Goal: Task Accomplishment & Management: Complete application form

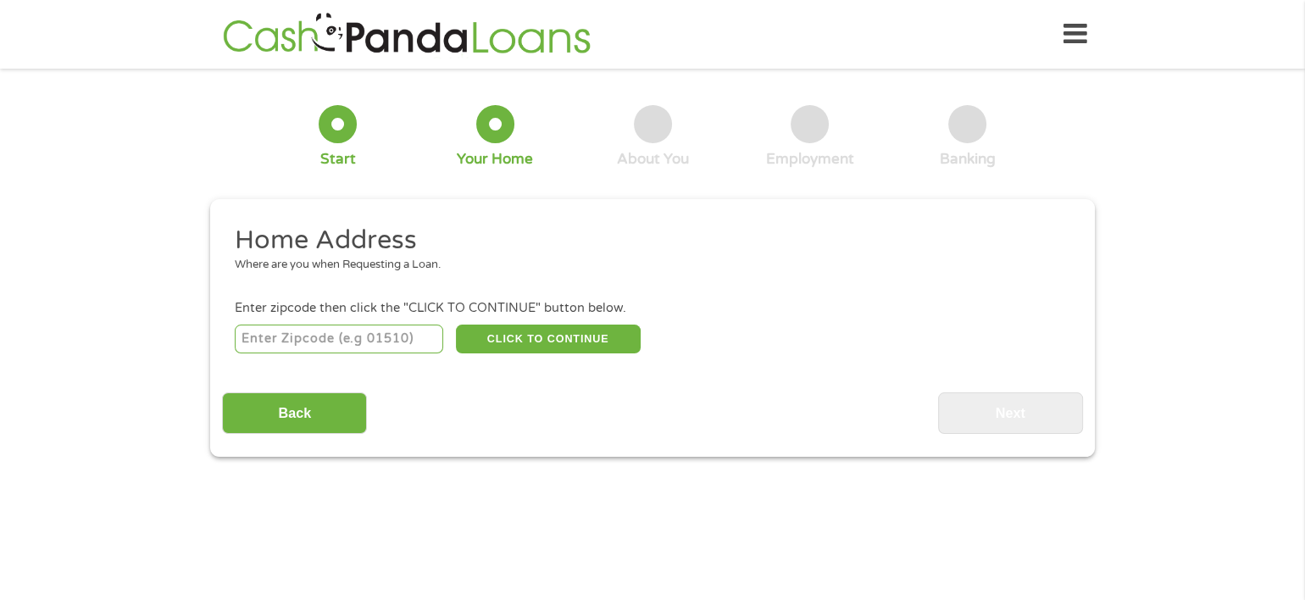
click at [275, 339] on input "number" at bounding box center [339, 339] width 209 height 29
type input "85015"
click at [531, 331] on button "CLICK TO CONTINUE" at bounding box center [548, 339] width 185 height 29
type input "85015"
type input "Phoenix"
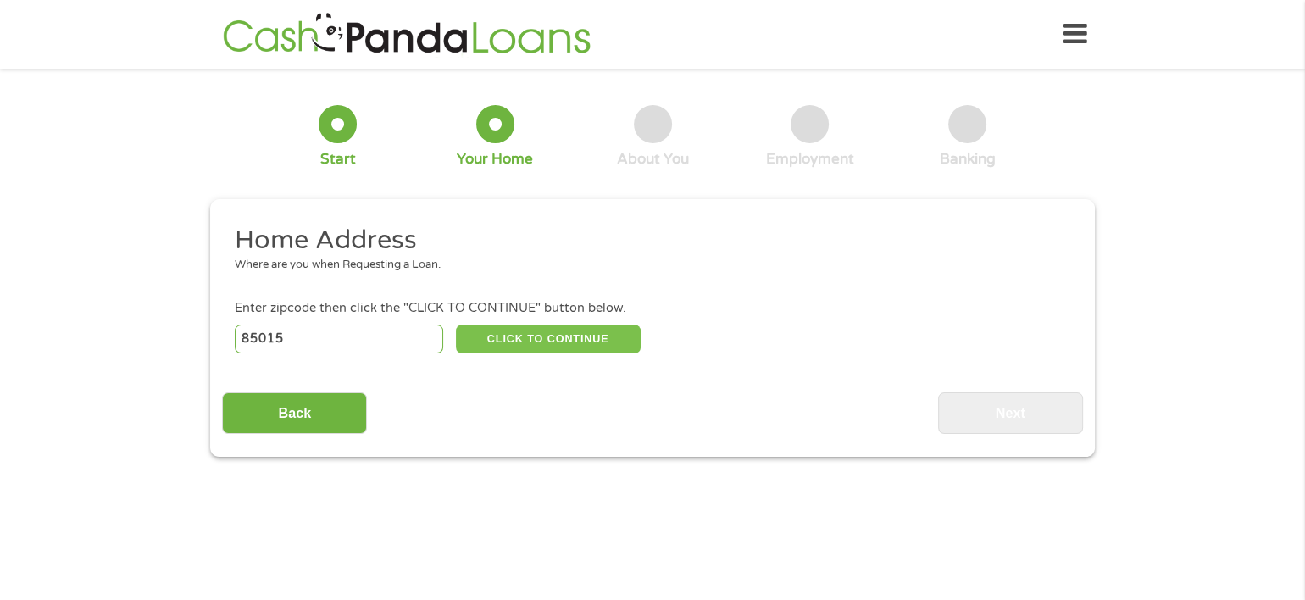
select select "[US_STATE]"
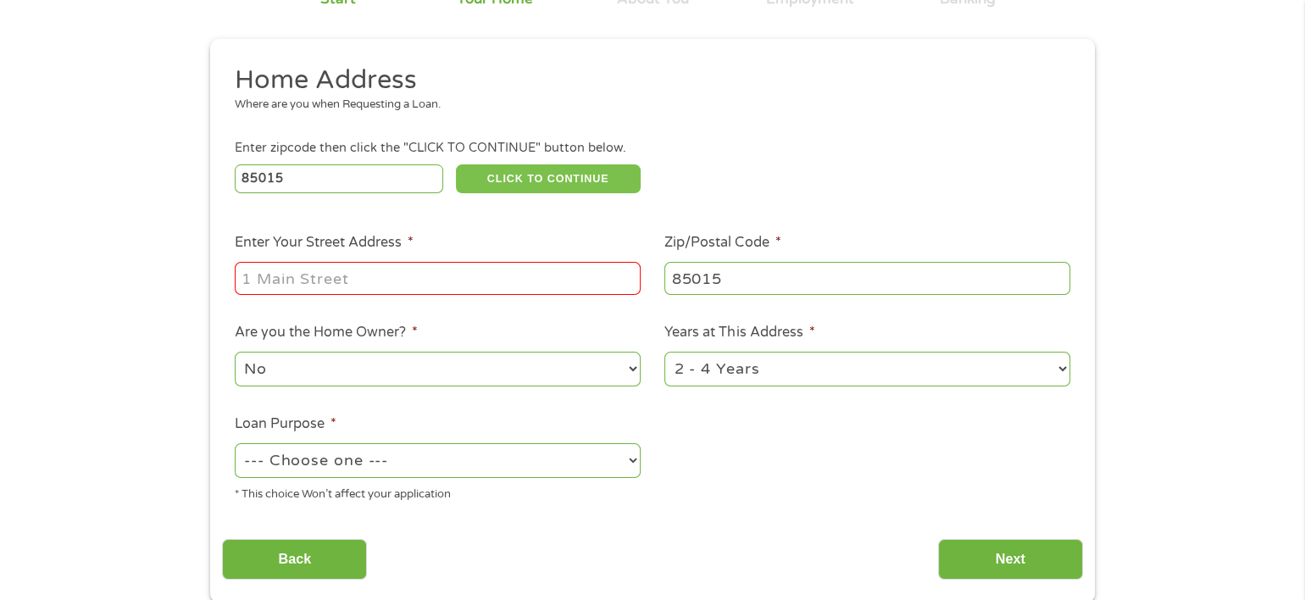
scroll to position [169, 0]
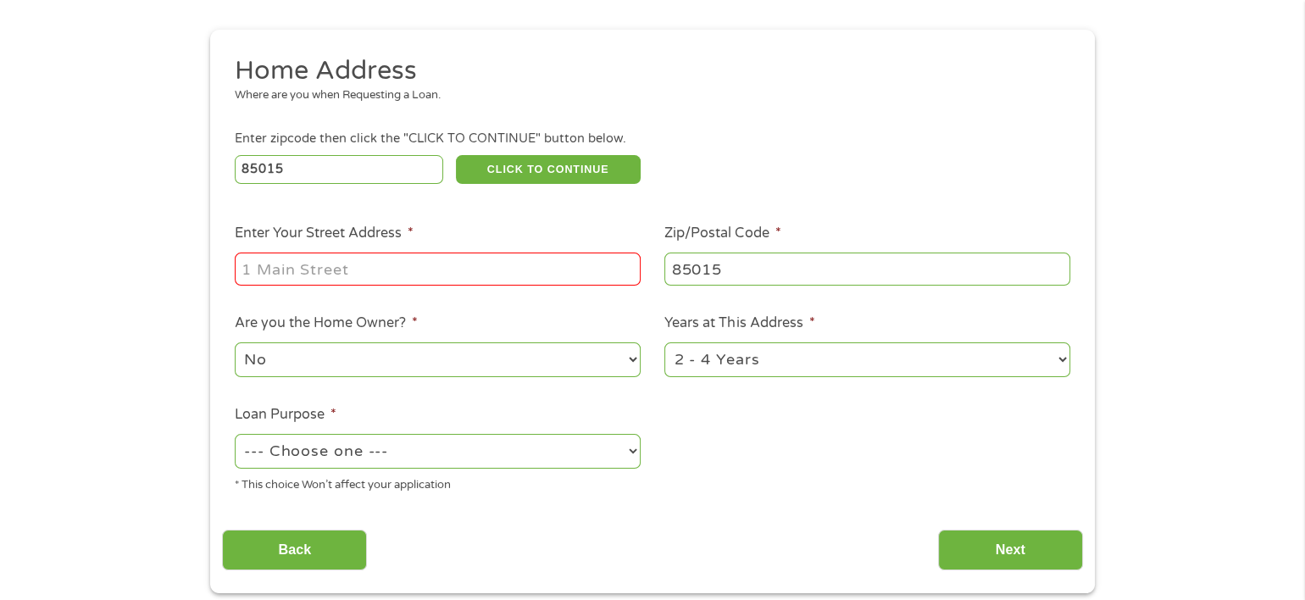
click at [358, 278] on input "Enter Your Street Address *" at bounding box center [438, 269] width 406 height 32
type input "[STREET_ADDRESS]"
click at [347, 350] on select "No Yes" at bounding box center [438, 359] width 406 height 35
click at [235, 342] on select "No Yes" at bounding box center [438, 359] width 406 height 35
click at [1057, 355] on select "1 Year or less 1 - 2 Years 2 - 4 Years Over 4 Years" at bounding box center [867, 359] width 406 height 35
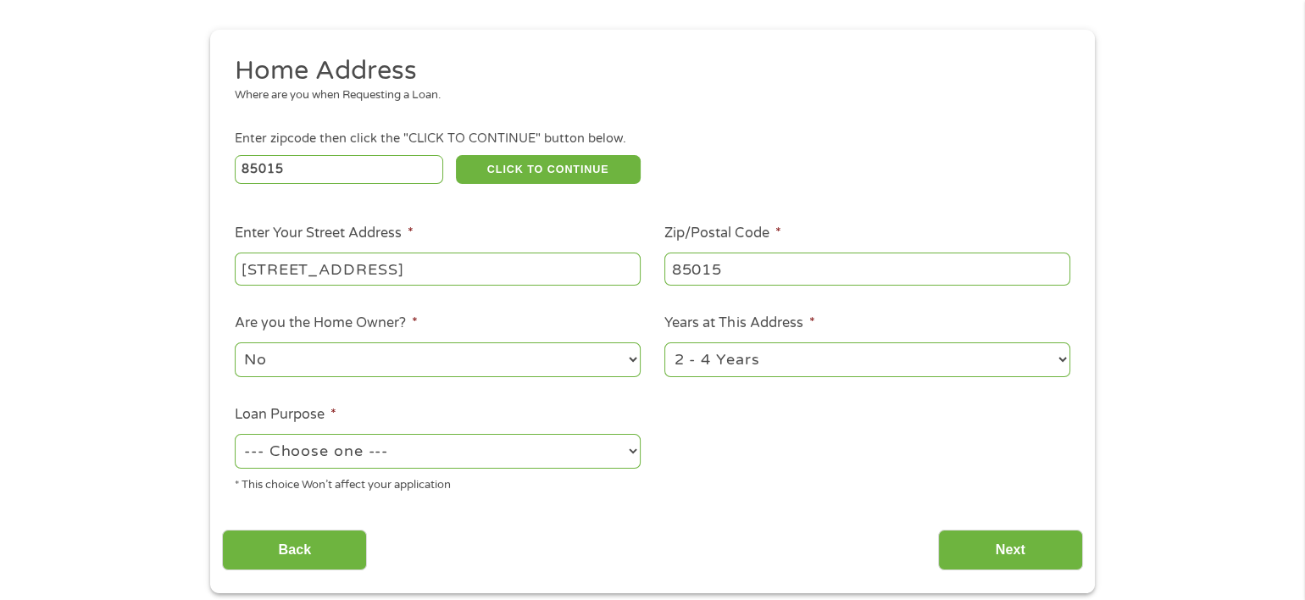
select select "60months"
click at [664, 342] on select "1 Year or less 1 - 2 Years 2 - 4 Years Over 4 Years" at bounding box center [867, 359] width 406 height 35
click at [636, 456] on select "--- Choose one --- Pay Bills Debt Consolidation Home Improvement Major Purchase…" at bounding box center [438, 451] width 406 height 35
select select "paybills"
click at [235, 434] on select "--- Choose one --- Pay Bills Debt Consolidation Home Improvement Major Purchase…" at bounding box center [438, 451] width 406 height 35
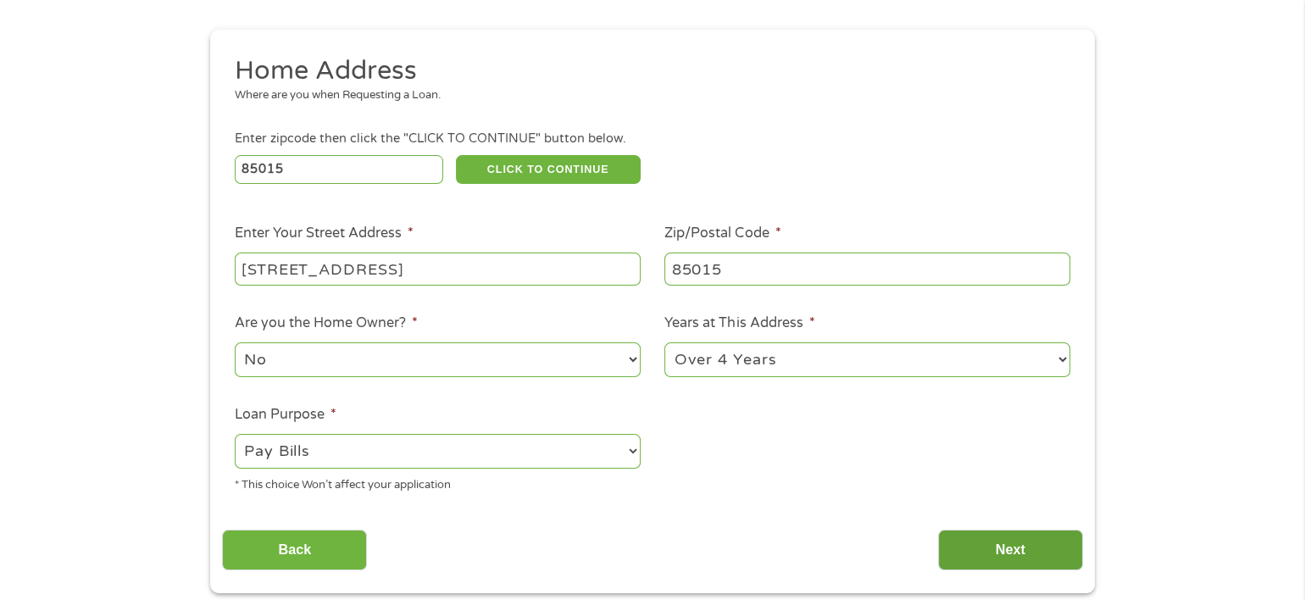
click at [1024, 547] on input "Next" at bounding box center [1010, 551] width 145 height 42
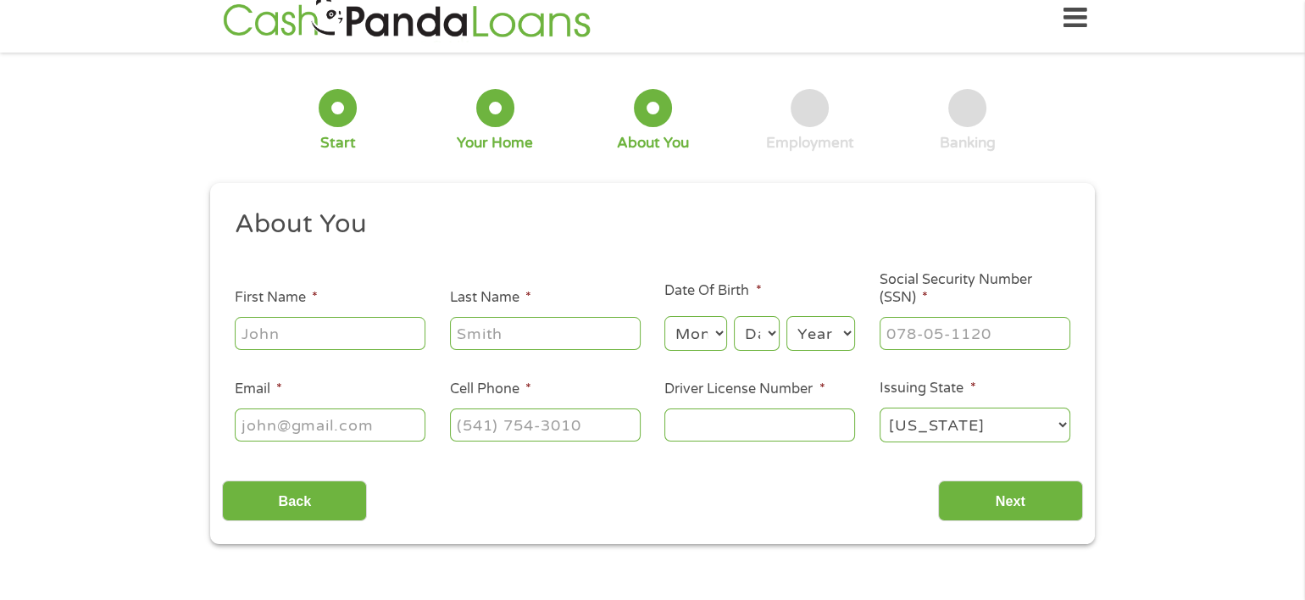
scroll to position [0, 0]
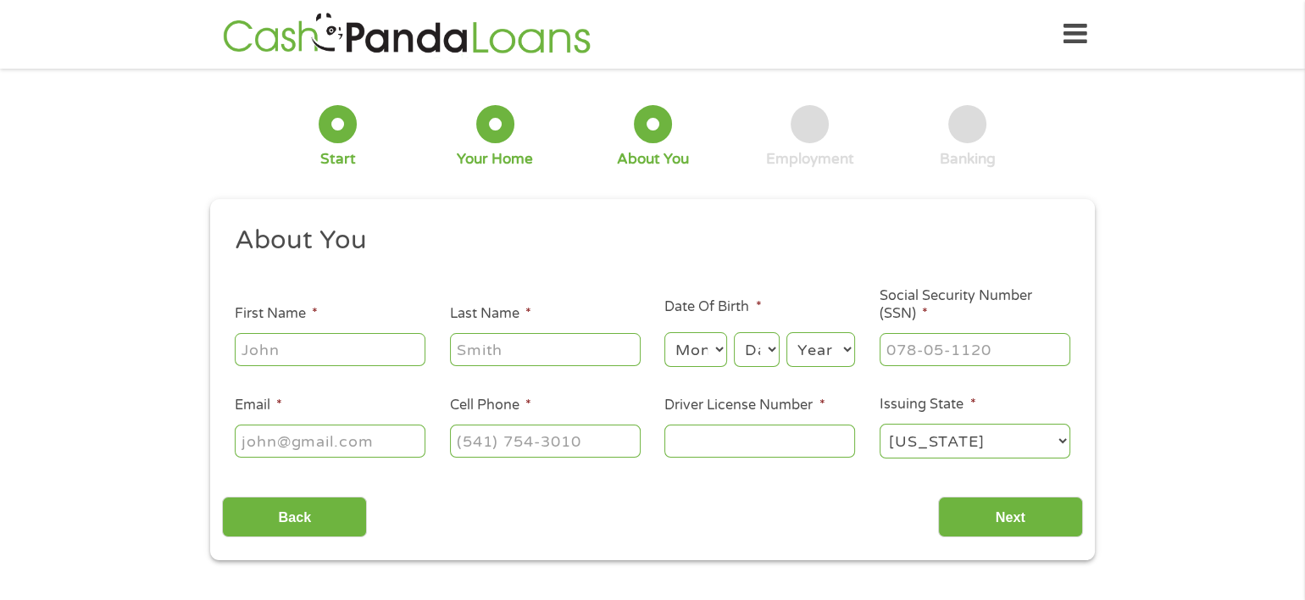
click at [337, 362] on input "First Name *" at bounding box center [330, 349] width 191 height 32
type input "[PERSON_NAME]"
select select "10"
select select "24"
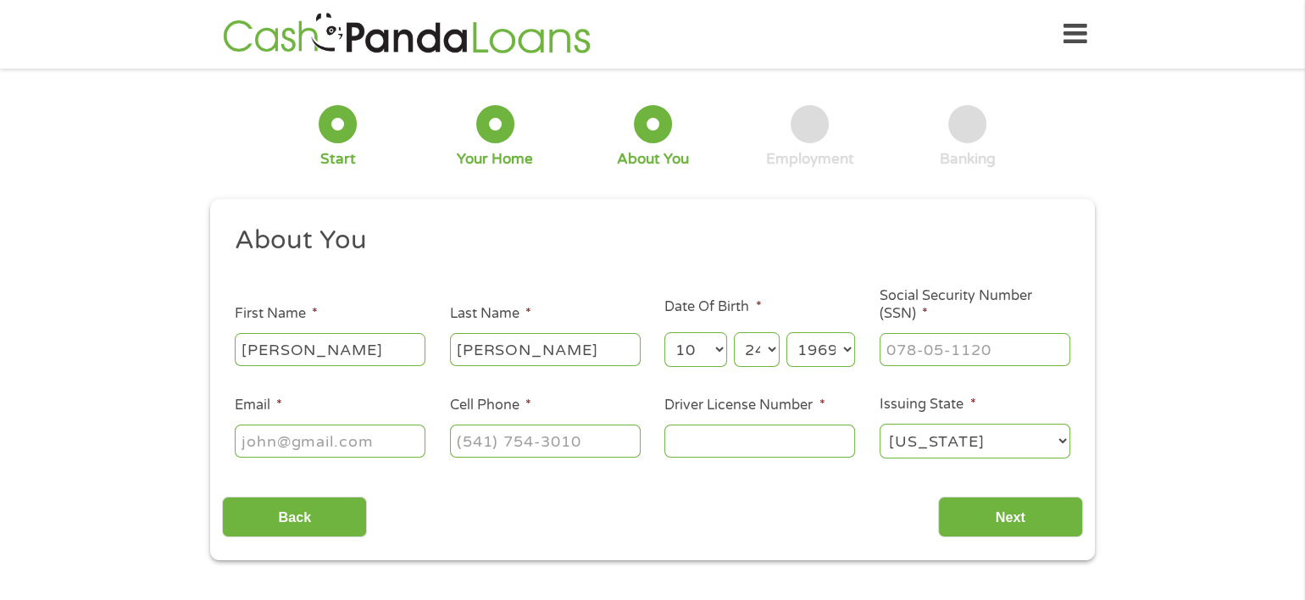
select select "1961"
type input "527-41-4545"
click at [260, 441] on input "Email *" at bounding box center [330, 441] width 191 height 32
type input "[EMAIL_ADDRESS][DOMAIN_NAME]"
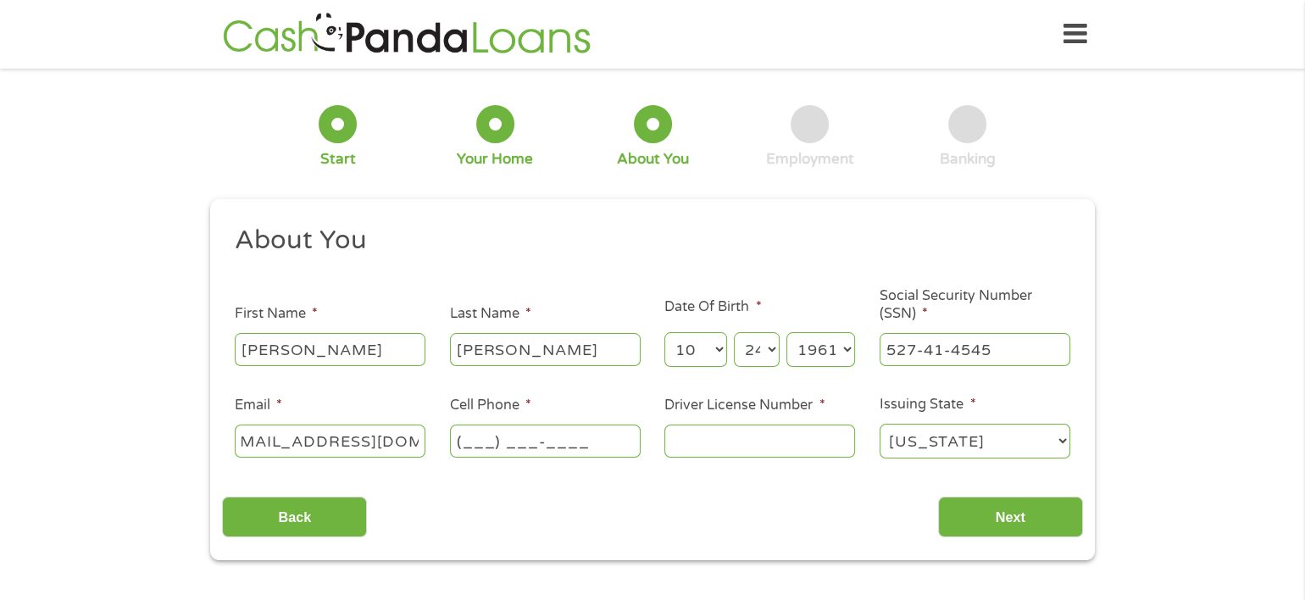
scroll to position [0, 0]
type input "[PHONE_NUMBER]"
type input "d"
type input "D06412048"
click at [1017, 512] on input "Next" at bounding box center [1010, 518] width 145 height 42
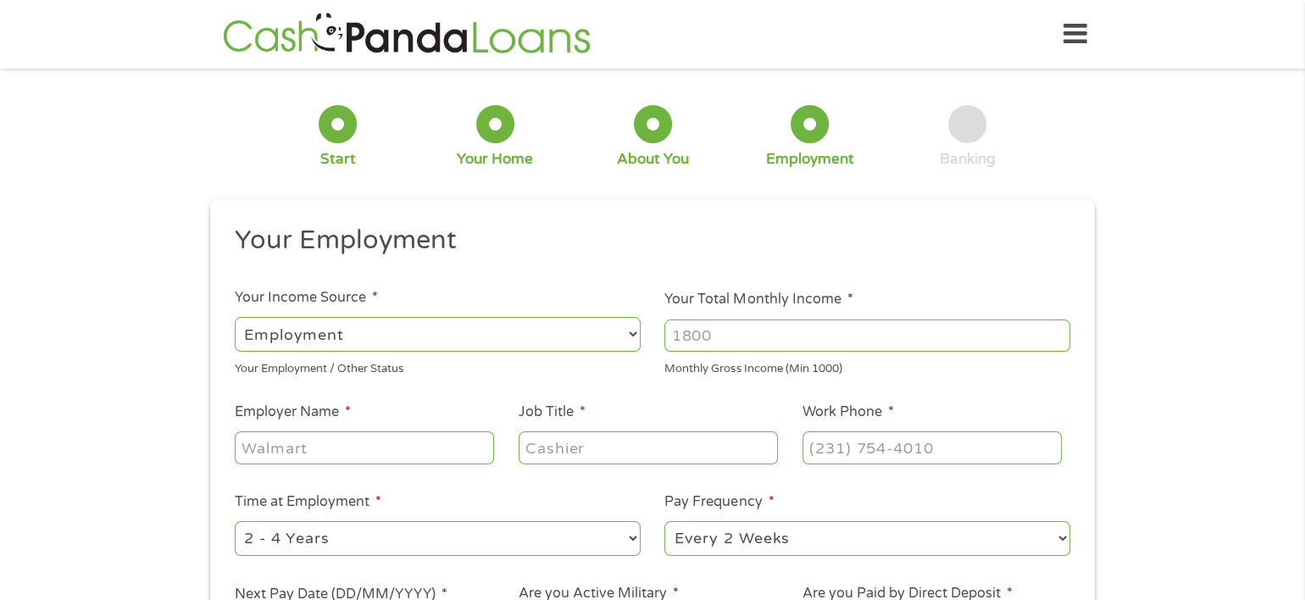
scroll to position [6, 7]
click at [301, 330] on select "--- Choose one --- Employment [DEMOGRAPHIC_DATA] Benefits" at bounding box center [438, 334] width 406 height 35
click at [235, 317] on select "--- Choose one --- Employment [DEMOGRAPHIC_DATA] Benefits" at bounding box center [438, 334] width 406 height 35
click at [765, 330] on input "Your Total Monthly Income *" at bounding box center [867, 335] width 406 height 32
click at [1056, 327] on input "1000" at bounding box center [867, 335] width 406 height 32
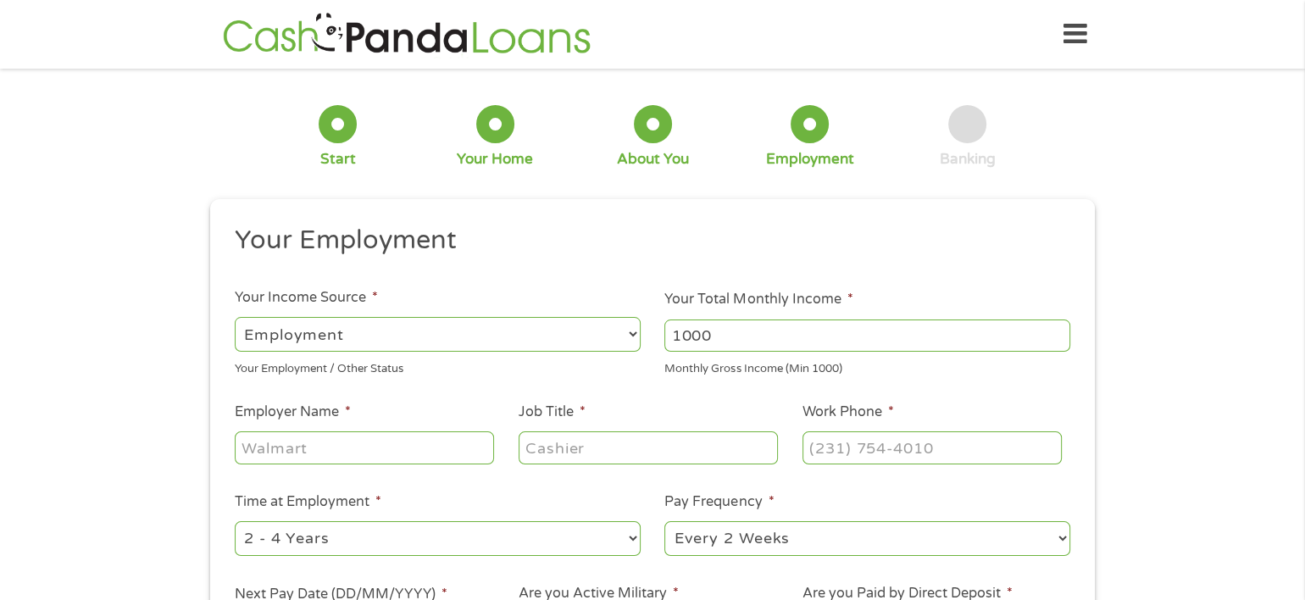
click at [1056, 339] on input "1000" at bounding box center [867, 335] width 406 height 32
click at [1054, 330] on input "1001" at bounding box center [867, 335] width 406 height 32
drag, startPoint x: 781, startPoint y: 331, endPoint x: 630, endPoint y: 328, distance: 151.7
click at [630, 328] on ul "Your Employment Your Income Source * --- Choose one --- Employment [DEMOGRAPHIC…" at bounding box center [652, 443] width 860 height 439
type input "3500"
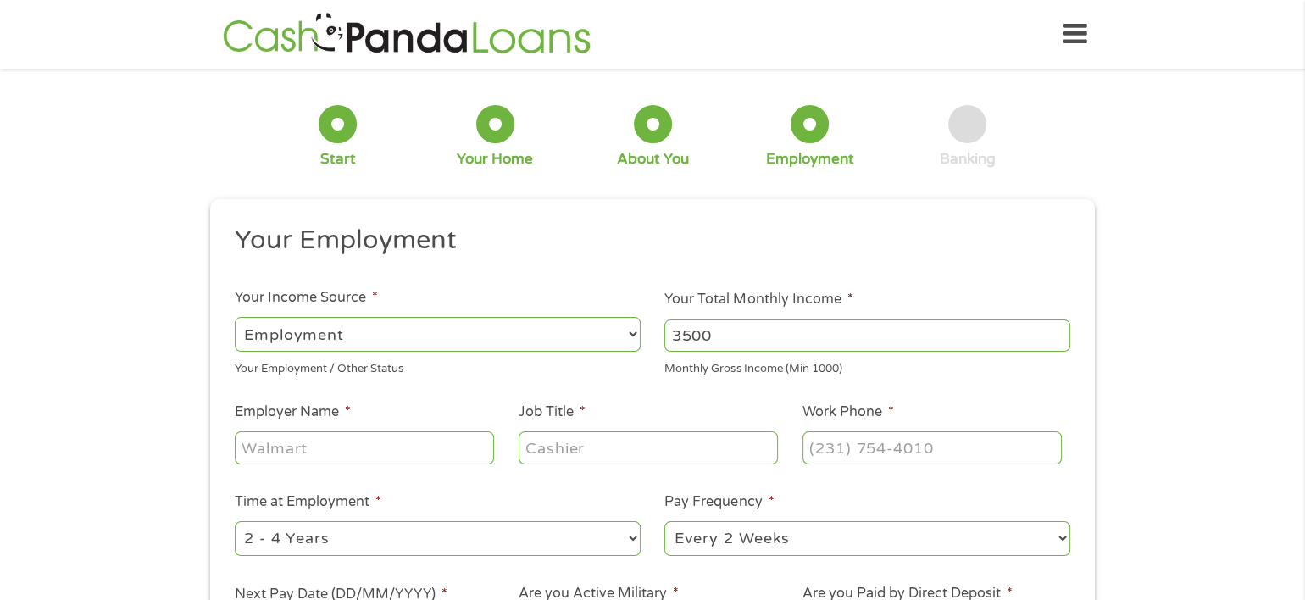
click at [330, 447] on input "Employer Name *" at bounding box center [364, 447] width 259 height 32
type input "Modivcare"
type input "Operations Specialist"
type input "[PHONE_NUMBER]"
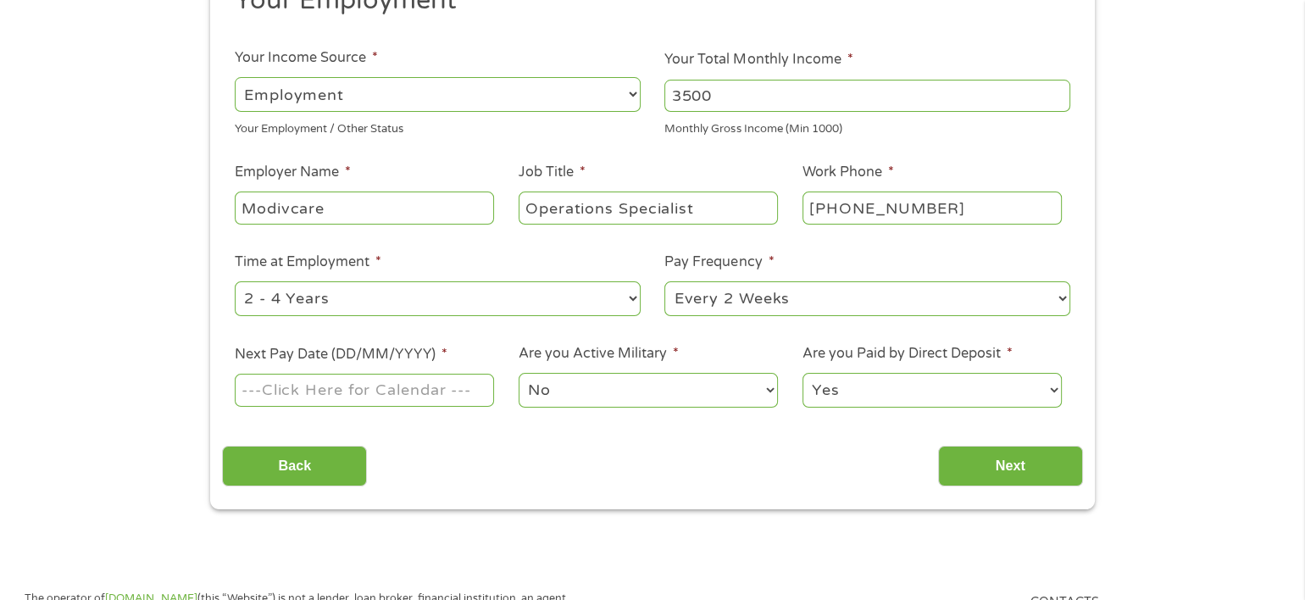
scroll to position [254, 0]
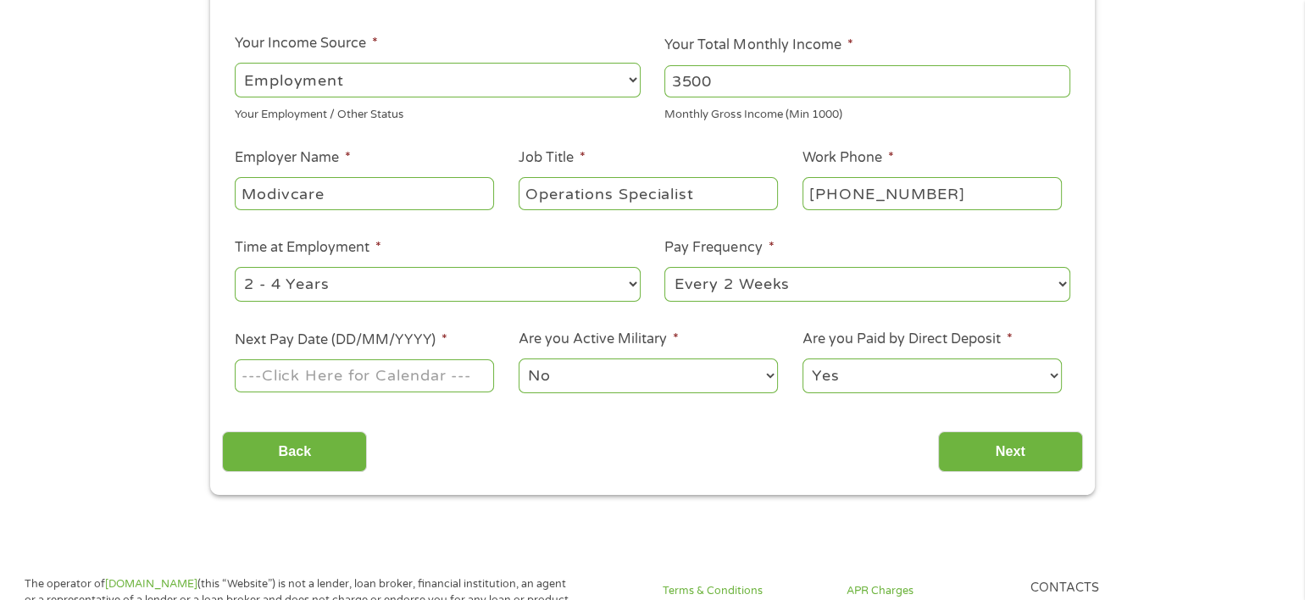
click at [336, 279] on select "--- Choose one --- 1 Year or less 1 - 2 Years 2 - 4 Years Over 4 Years" at bounding box center [438, 284] width 406 height 35
select select "60months"
click at [235, 267] on select "--- Choose one --- 1 Year or less 1 - 2 Years 2 - 4 Years Over 4 Years" at bounding box center [438, 284] width 406 height 35
click at [1061, 280] on select "--- Choose one --- Every 2 Weeks Every Week Monthly Semi-Monthly" at bounding box center [867, 284] width 406 height 35
click at [664, 267] on select "--- Choose one --- Every 2 Weeks Every Week Monthly Semi-Monthly" at bounding box center [867, 284] width 406 height 35
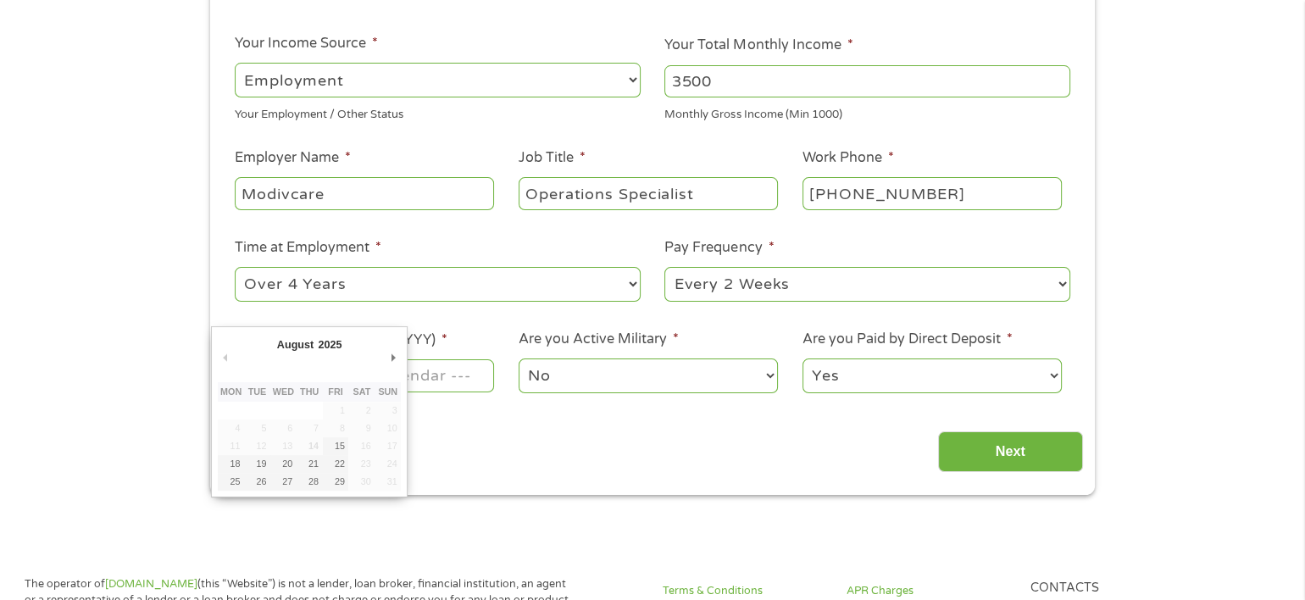
click at [408, 375] on input "Next Pay Date (DD/MM/YYYY) *" at bounding box center [364, 375] width 259 height 32
type input "[DATE]"
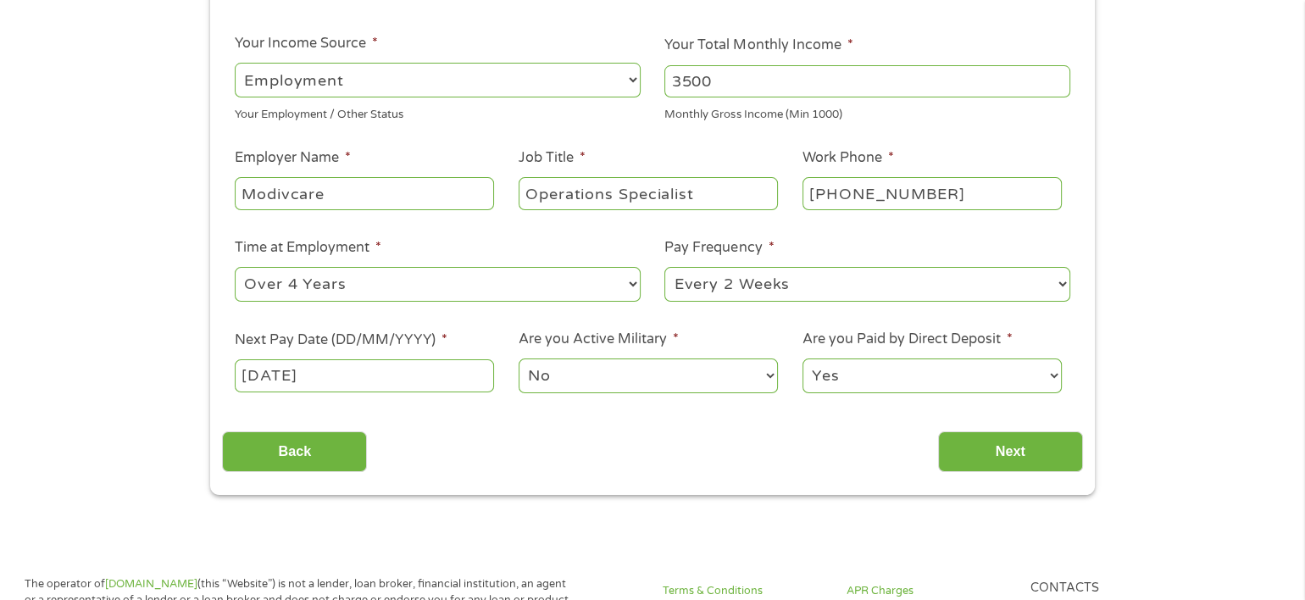
click at [595, 375] on select "No Yes" at bounding box center [648, 375] width 259 height 35
click at [519, 358] on select "No Yes" at bounding box center [648, 375] width 259 height 35
drag, startPoint x: 1002, startPoint y: 377, endPoint x: 946, endPoint y: 376, distance: 55.9
click at [1002, 377] on select "Yes No" at bounding box center [931, 375] width 259 height 35
click at [802, 358] on select "Yes No" at bounding box center [931, 375] width 259 height 35
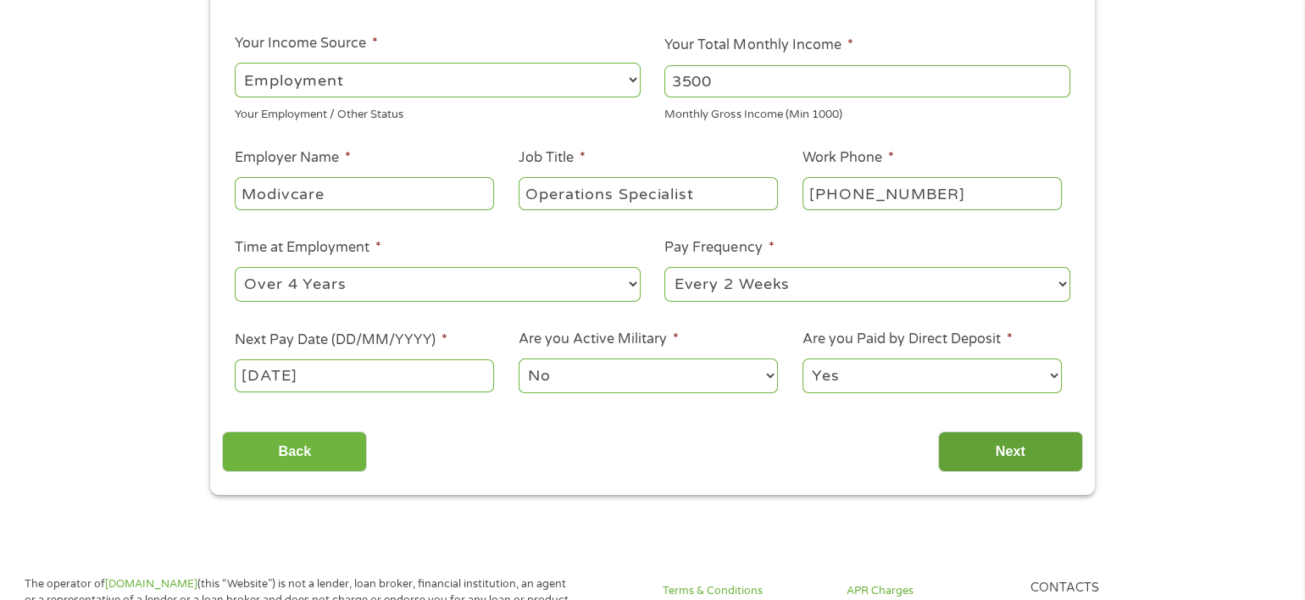
click at [1027, 453] on input "Next" at bounding box center [1010, 452] width 145 height 42
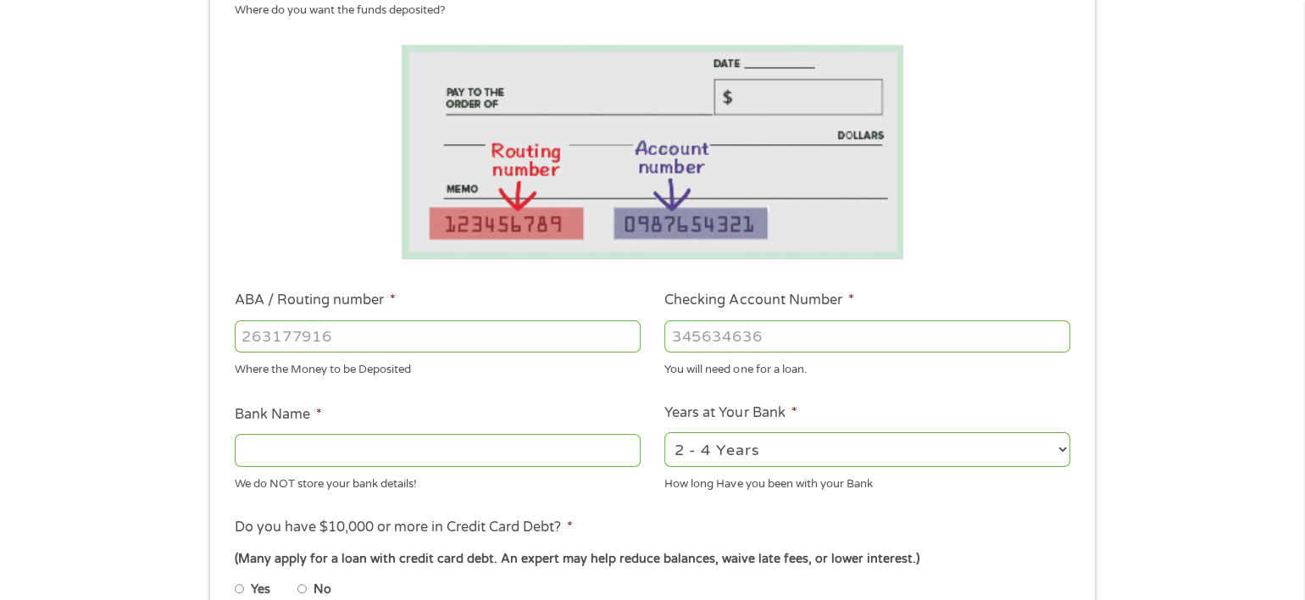
click at [277, 341] on input "ABA / Routing number *" at bounding box center [438, 336] width 406 height 32
type input "123187238"
type input "00005845910400"
click at [264, 447] on input "Bank Name *" at bounding box center [438, 450] width 406 height 32
type input "d"
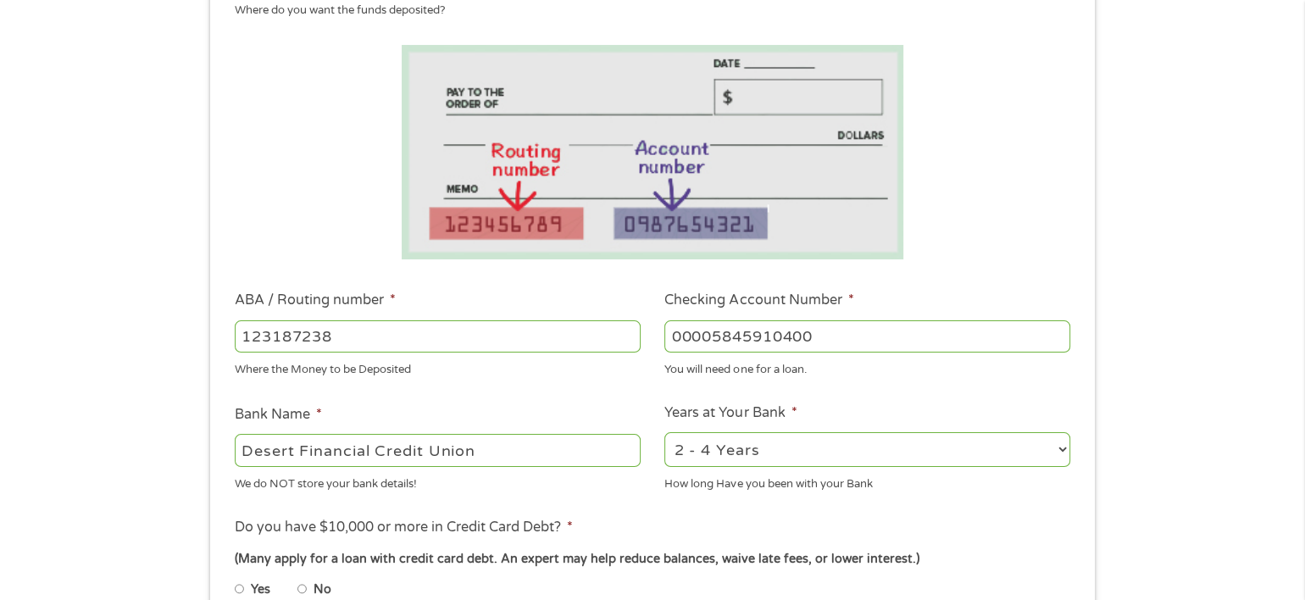
type input "Desert Financial Credit Union"
click at [1064, 454] on select "2 - 4 Years 6 - 12 Months 1 - 2 Years Over 4 Years" at bounding box center [867, 449] width 406 height 35
select select "60months"
click at [664, 432] on select "2 - 4 Years 6 - 12 Months 1 - 2 Years Over 4 Years" at bounding box center [867, 449] width 406 height 35
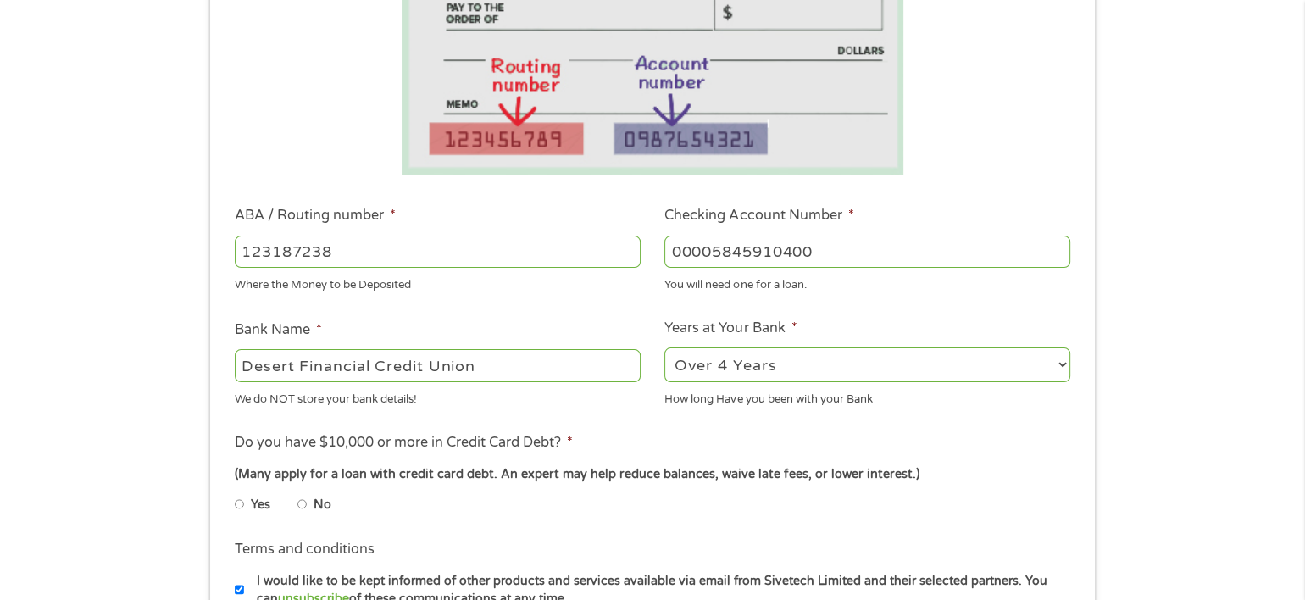
scroll to position [424, 0]
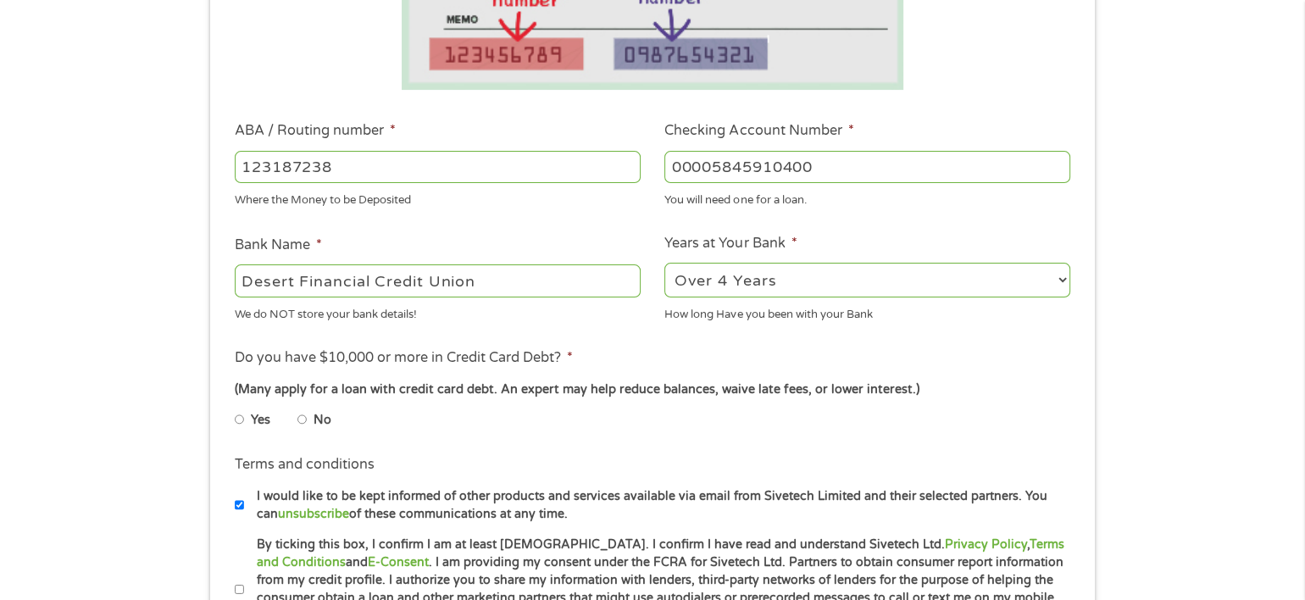
click at [304, 422] on input "No" at bounding box center [302, 419] width 10 height 27
radio input "true"
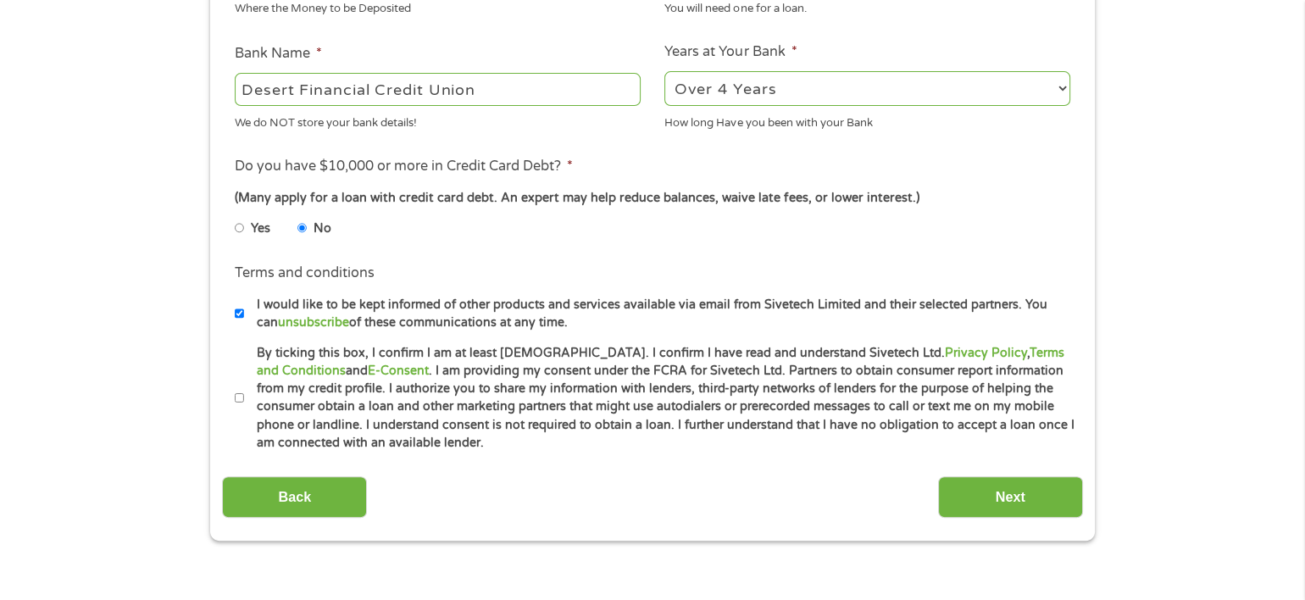
scroll to position [678, 0]
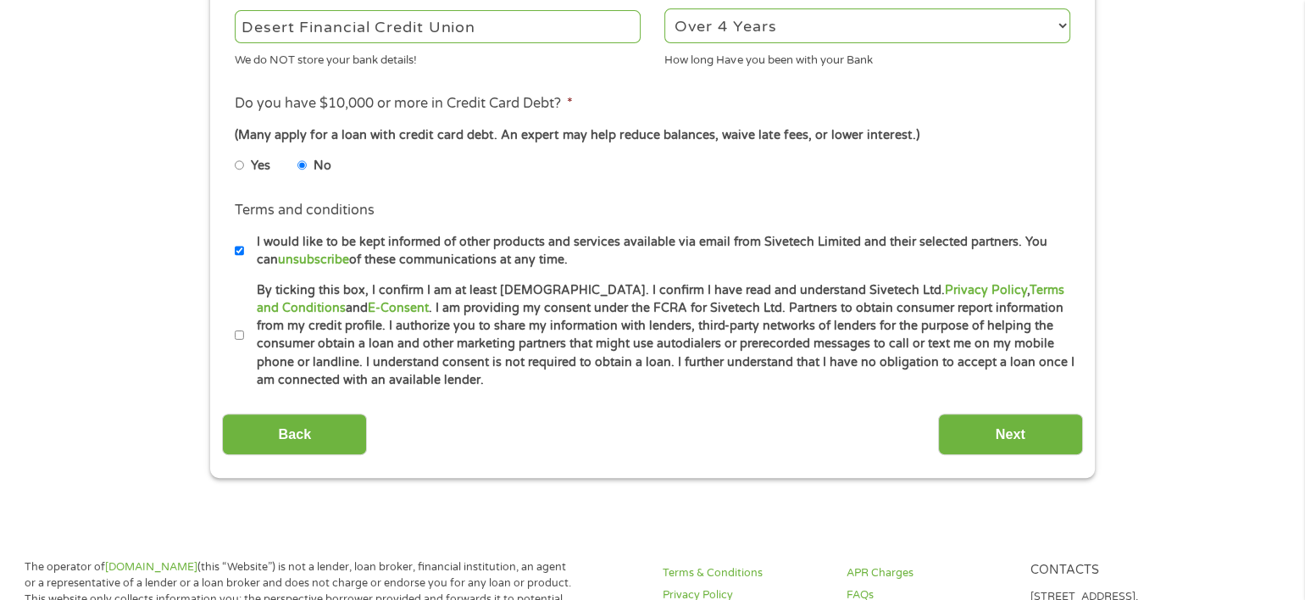
click at [236, 337] on input "By ticking this box, I confirm I am at least [DEMOGRAPHIC_DATA]. I confirm I ha…" at bounding box center [240, 335] width 10 height 27
checkbox input "true"
click at [1003, 428] on input "Next" at bounding box center [1010, 435] width 145 height 42
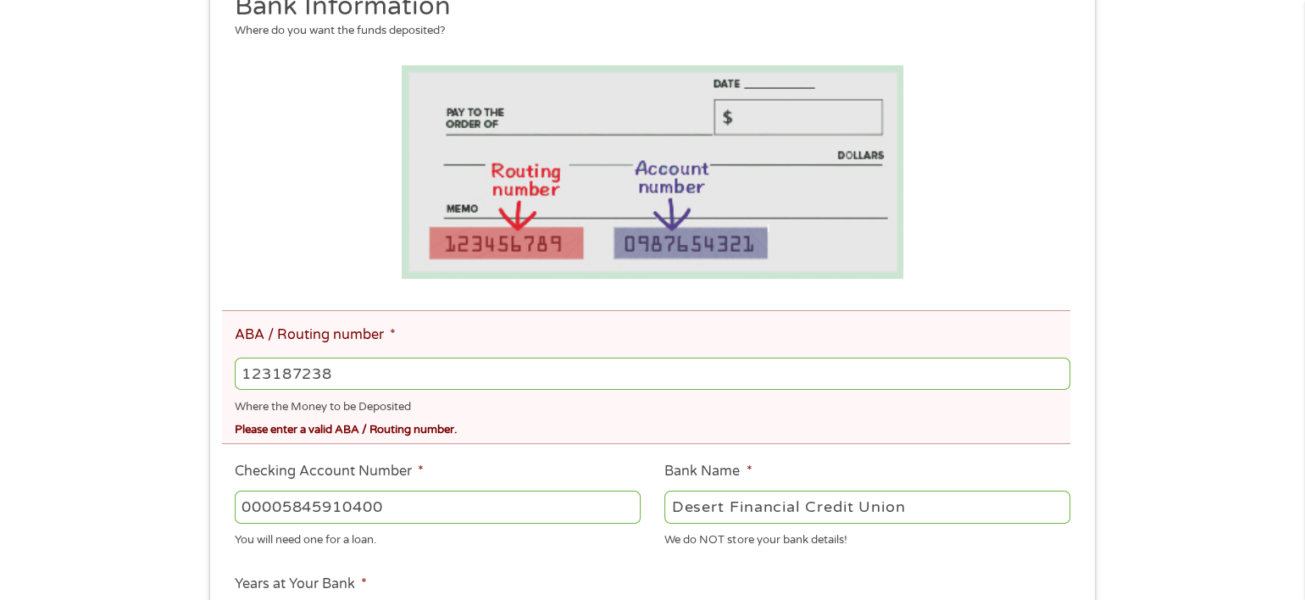
scroll to position [424, 0]
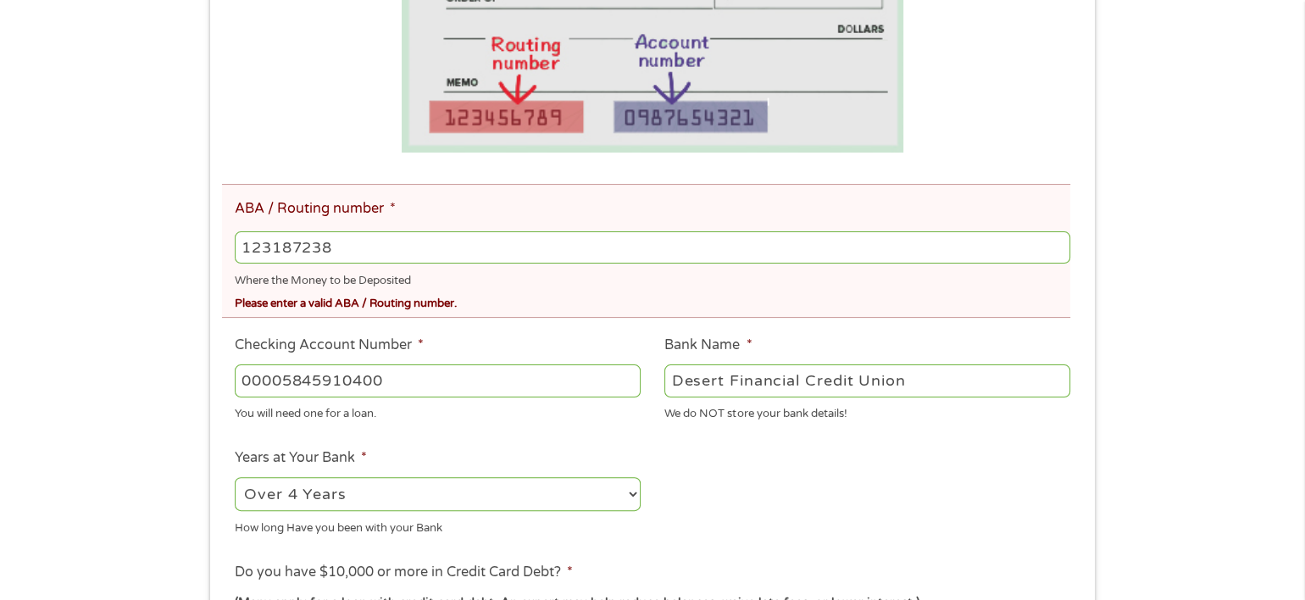
click at [365, 244] on input "123187238" at bounding box center [652, 247] width 835 height 32
type input "3"
type input "122187238"
type input "DESERT SCHOOLS FEDERAL CREDIT UNION"
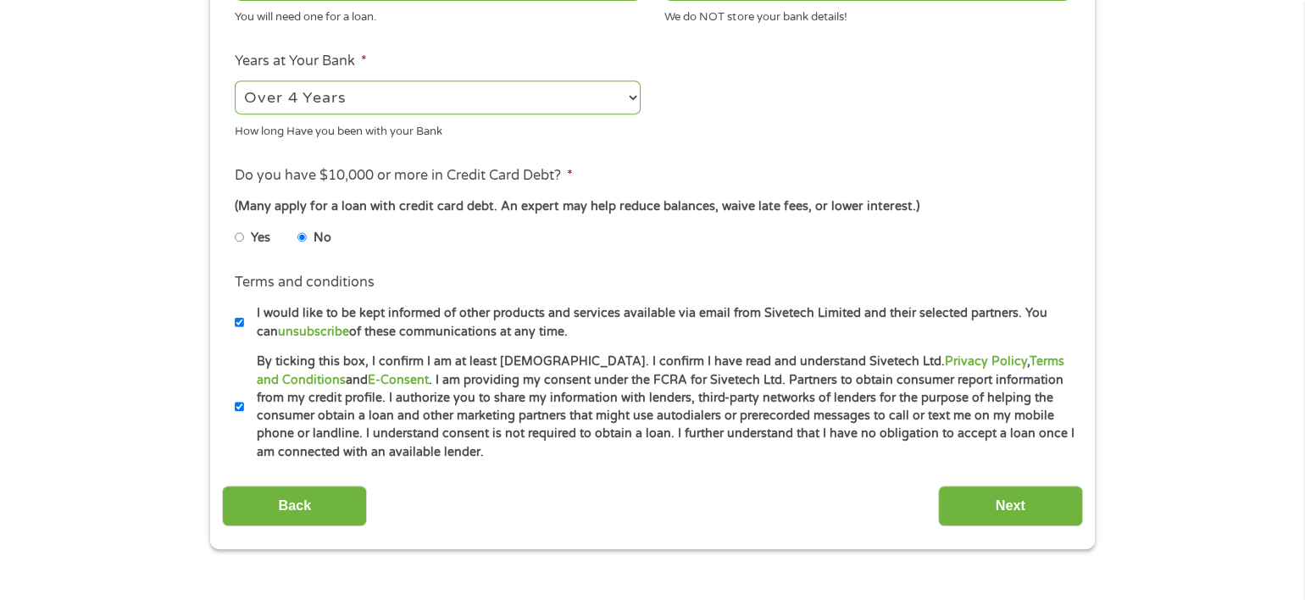
scroll to position [847, 0]
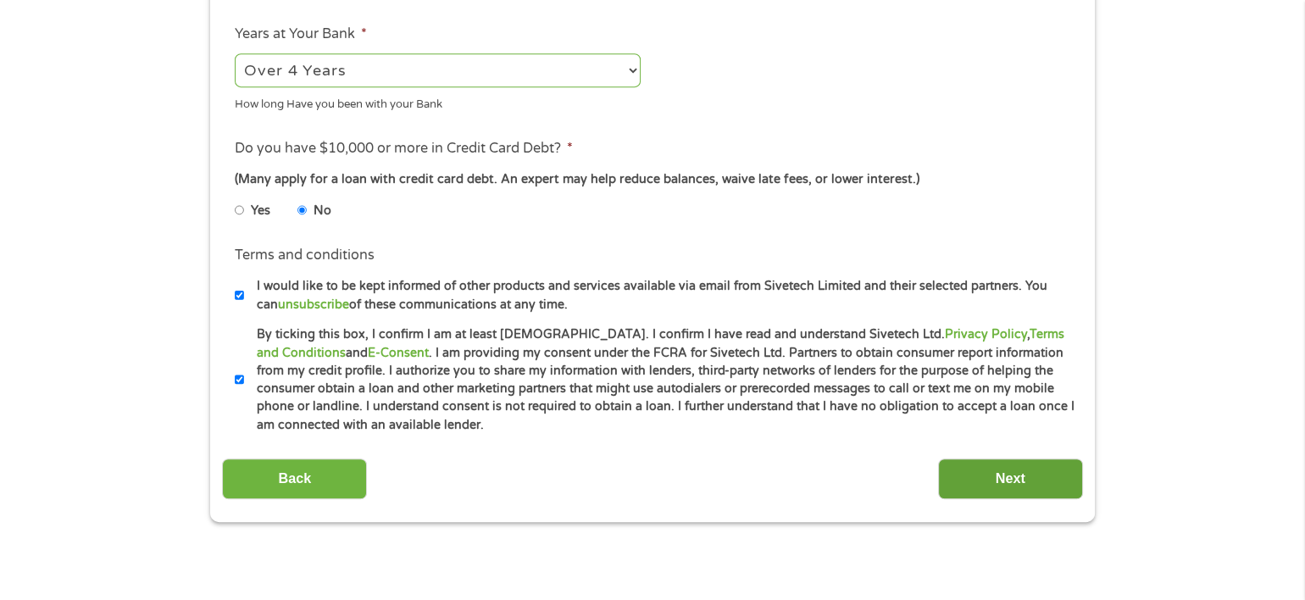
type input "122187238"
click at [991, 472] on input "Next" at bounding box center [1010, 479] width 145 height 42
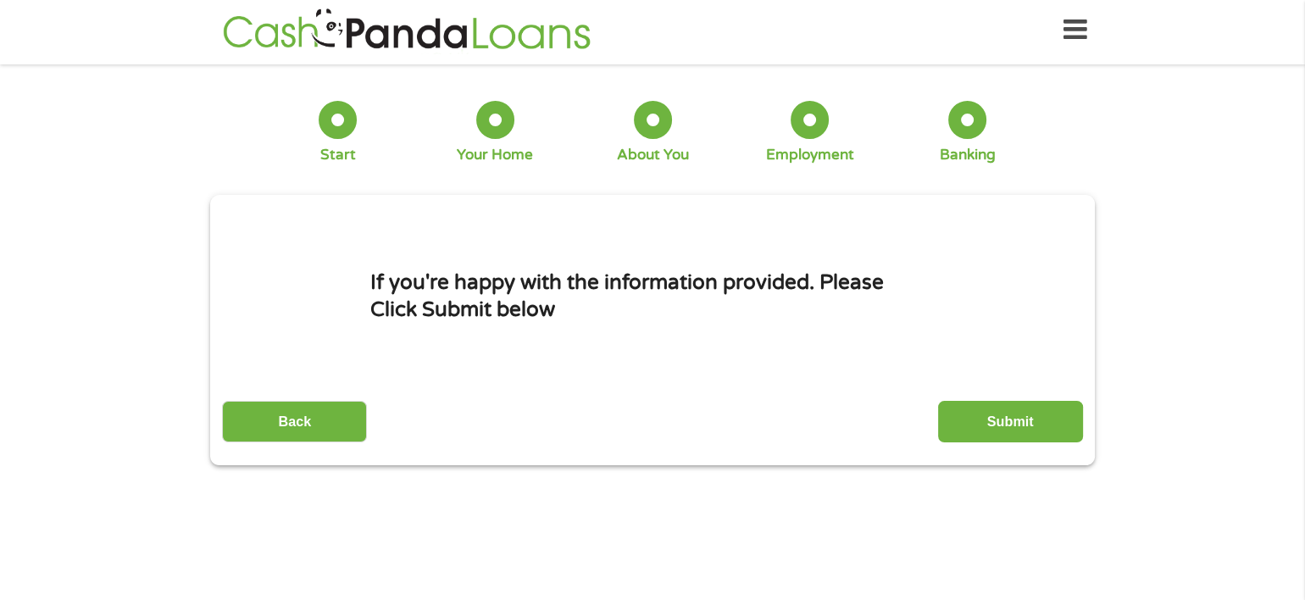
scroll to position [0, 0]
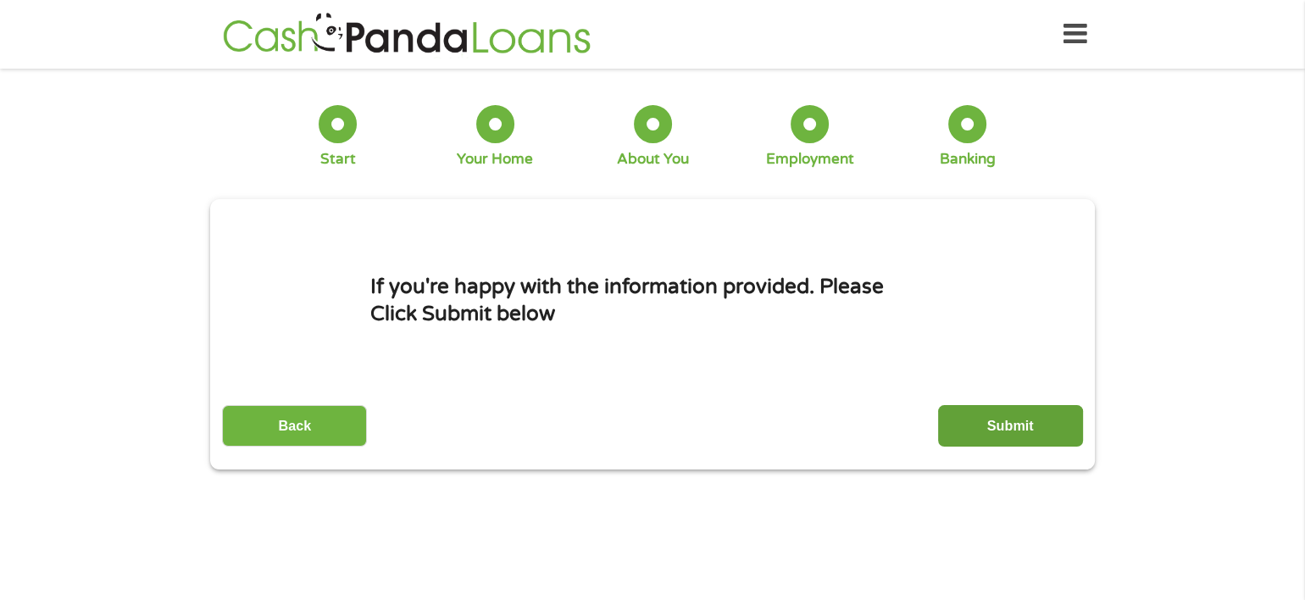
click at [1010, 419] on input "Submit" at bounding box center [1010, 426] width 145 height 42
